Goal: Task Accomplishment & Management: Manage account settings

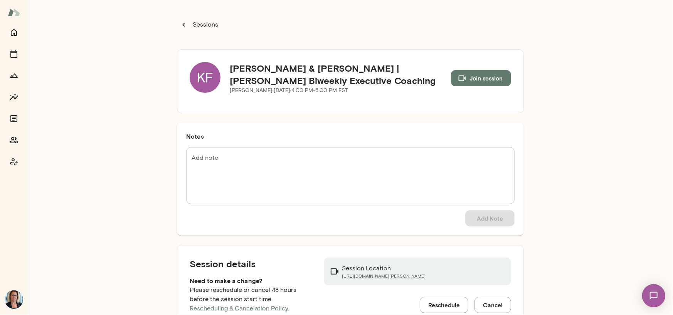
click at [197, 75] on div "KF" at bounding box center [205, 77] width 31 height 31
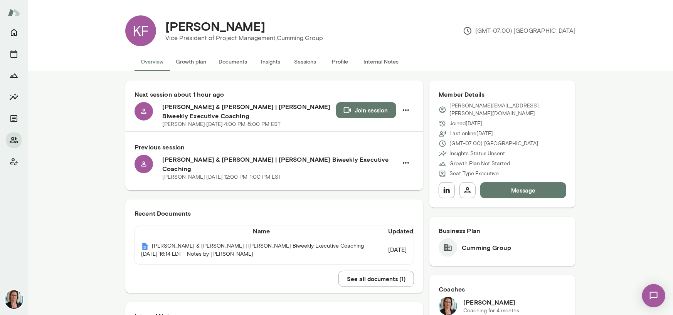
click at [304, 61] on button "Sessions" at bounding box center [305, 61] width 35 height 18
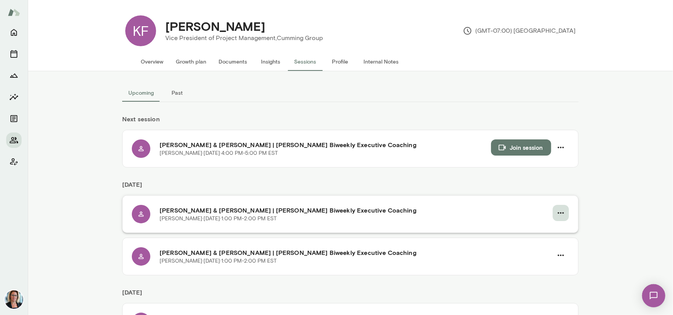
click at [562, 213] on icon "button" at bounding box center [560, 212] width 9 height 9
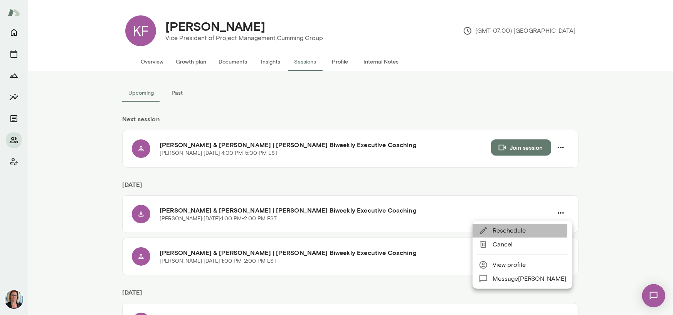
click at [512, 230] on span "Reschedule" at bounding box center [529, 230] width 74 height 9
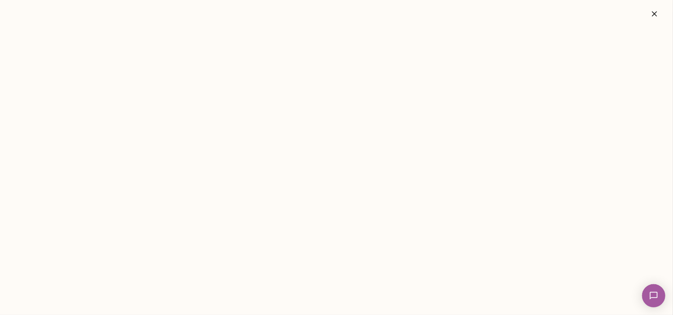
click at [651, 15] on icon "button" at bounding box center [654, 13] width 9 height 9
